Goal: Transaction & Acquisition: Download file/media

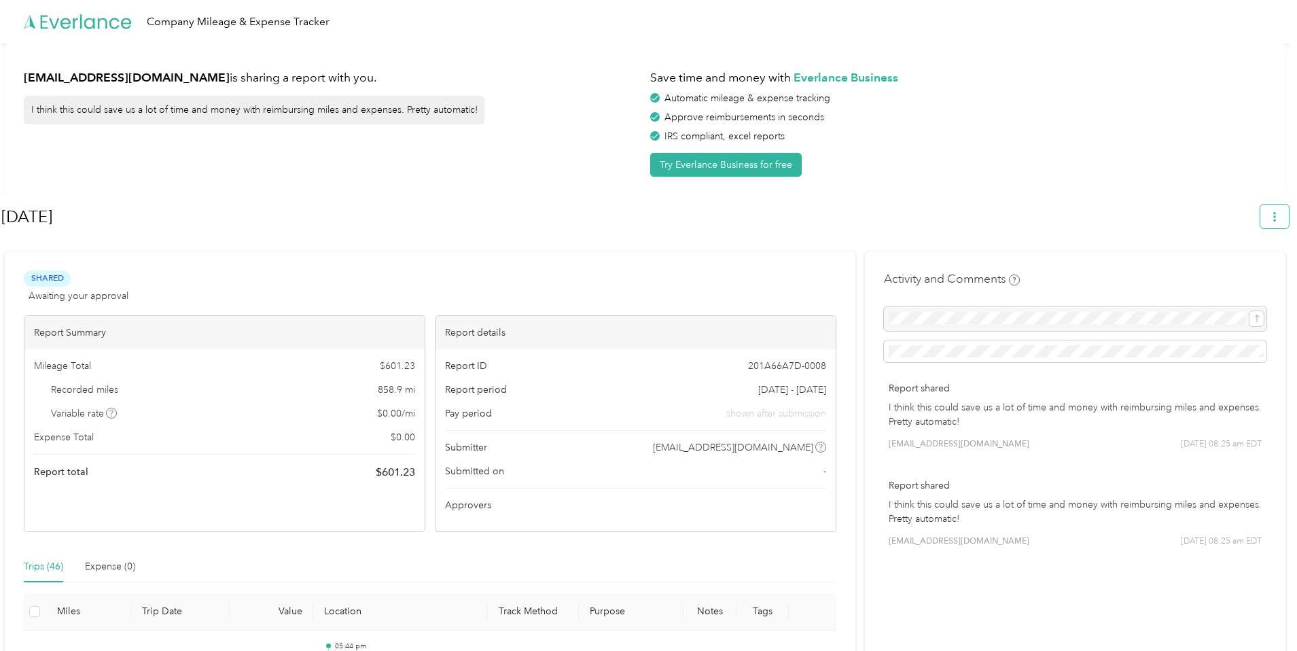
click at [1279, 216] on icon "button" at bounding box center [1275, 217] width 10 height 10
click at [1234, 274] on span "Download" at bounding box center [1242, 281] width 45 height 14
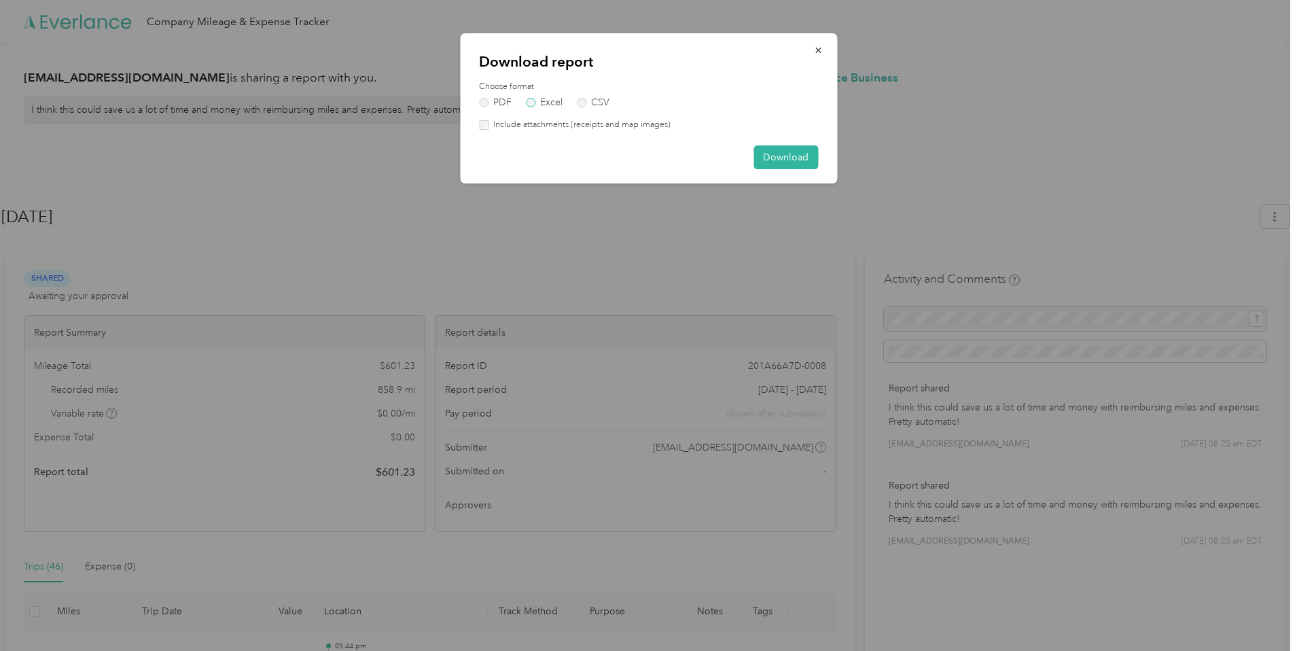
click at [540, 98] on label "Excel" at bounding box center [544, 103] width 37 height 10
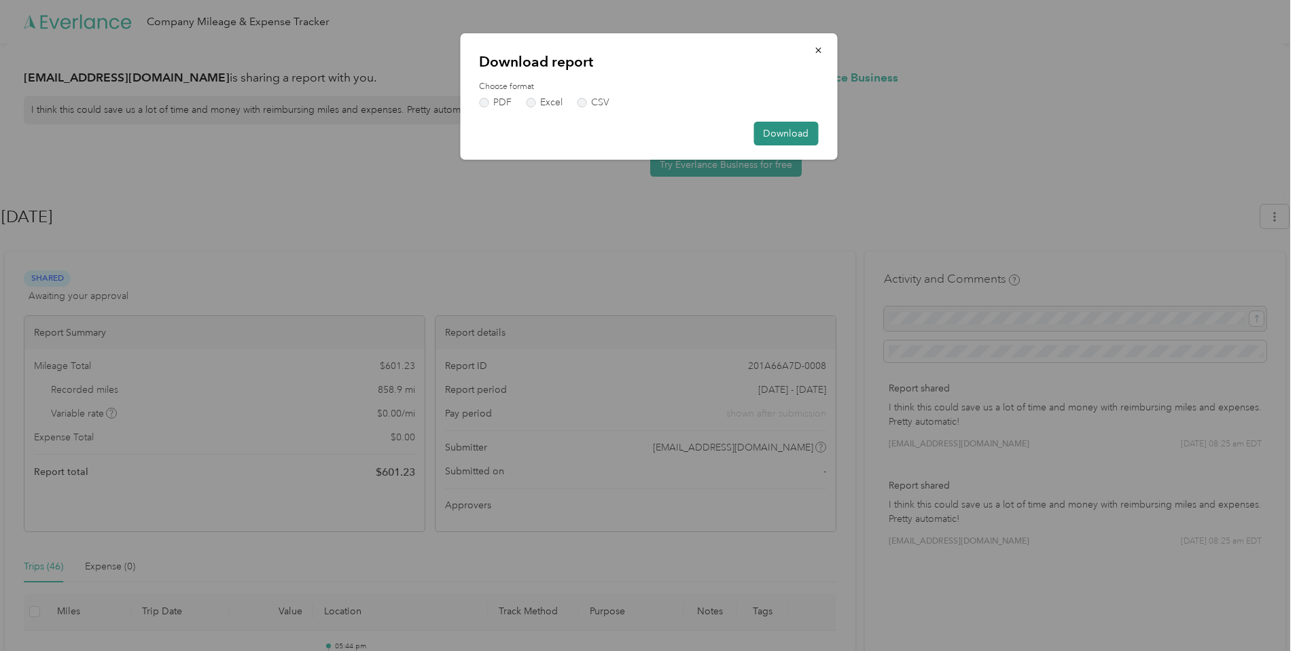
click at [788, 137] on button "Download" at bounding box center [785, 134] width 65 height 24
